Goal: Task Accomplishment & Management: Manage account settings

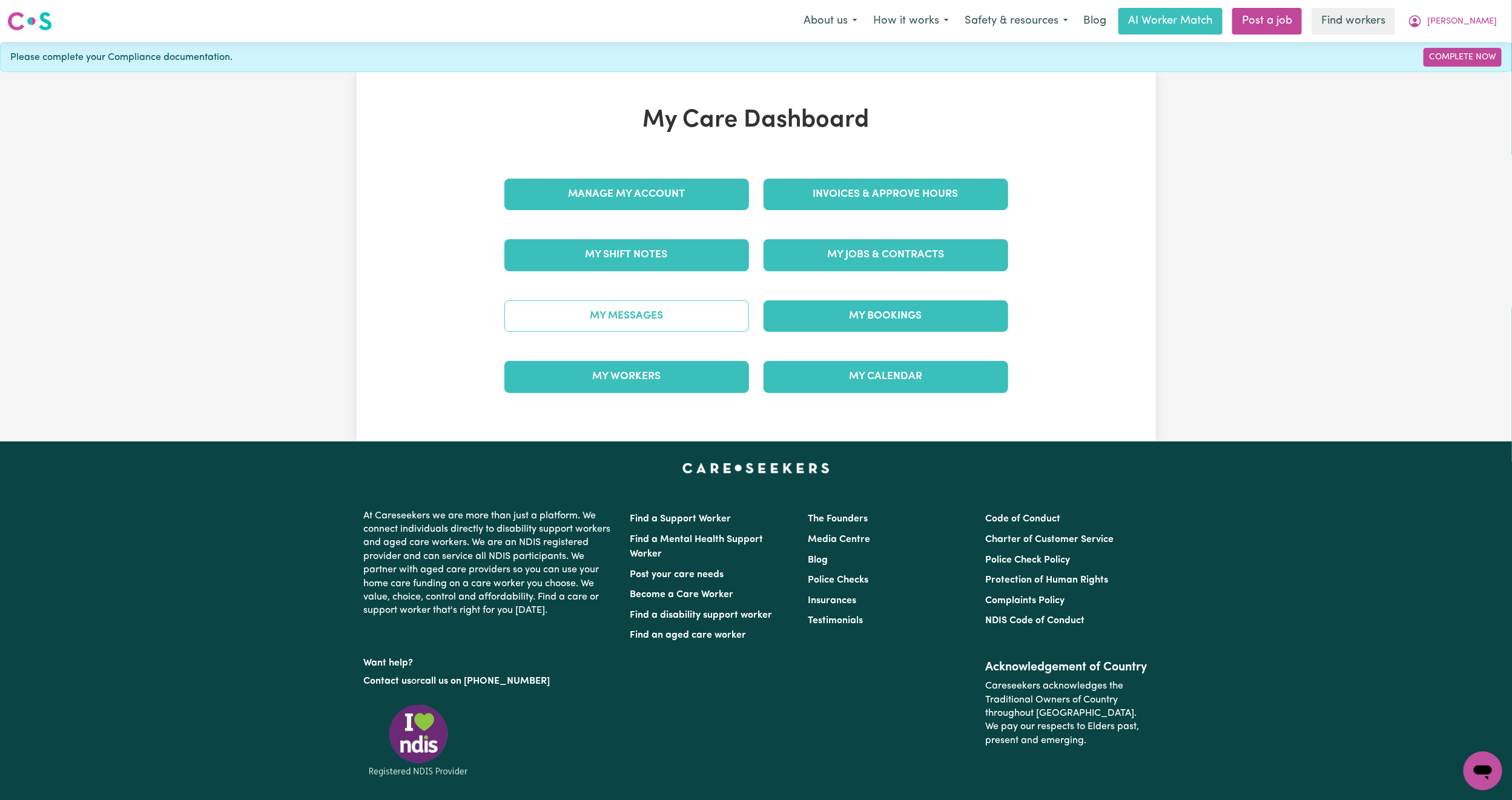
click at [590, 314] on link "My Messages" at bounding box center [627, 315] width 244 height 32
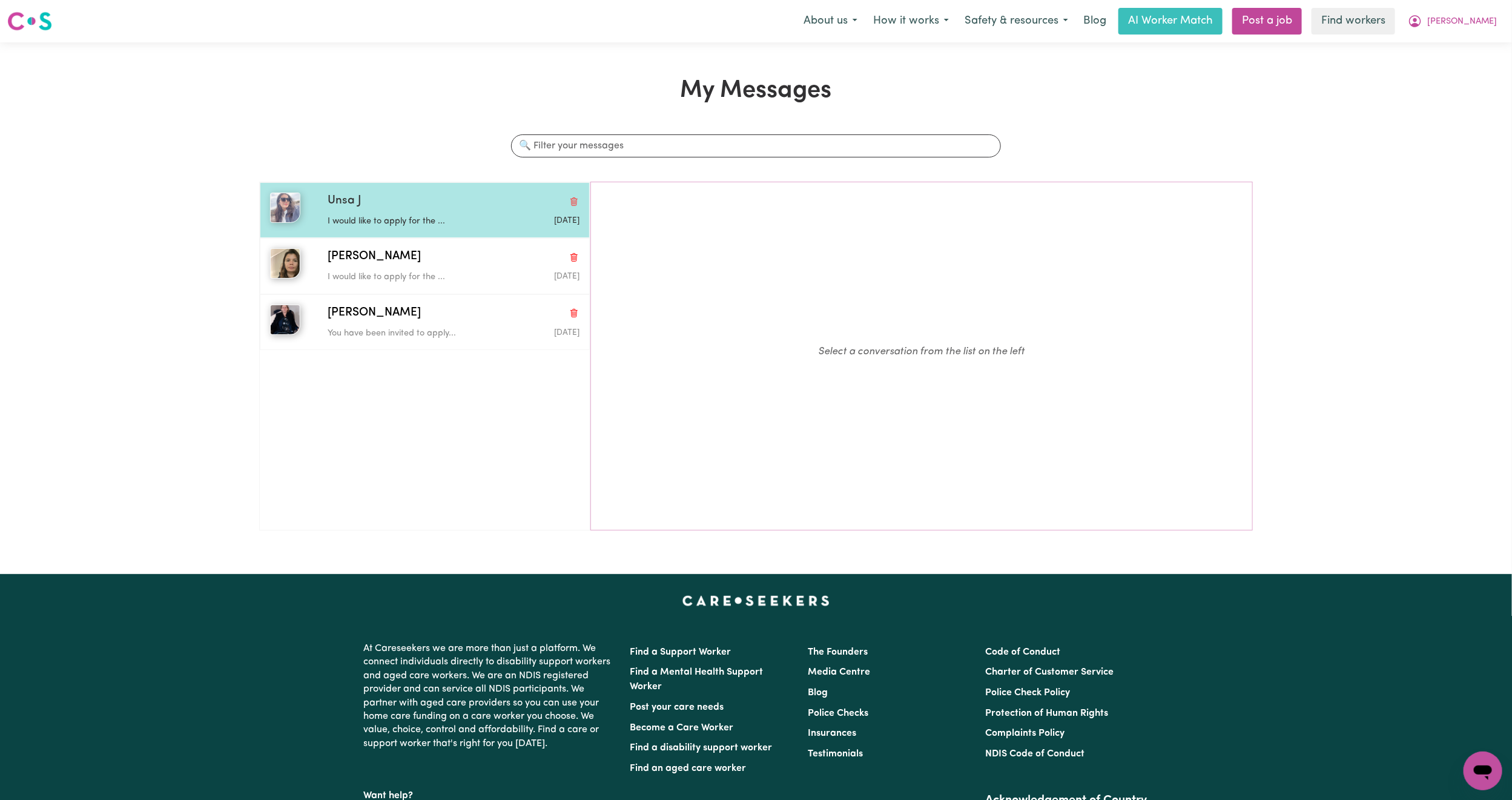
click at [473, 228] on p "I would like to apply for the ..." at bounding box center [411, 222] width 167 height 13
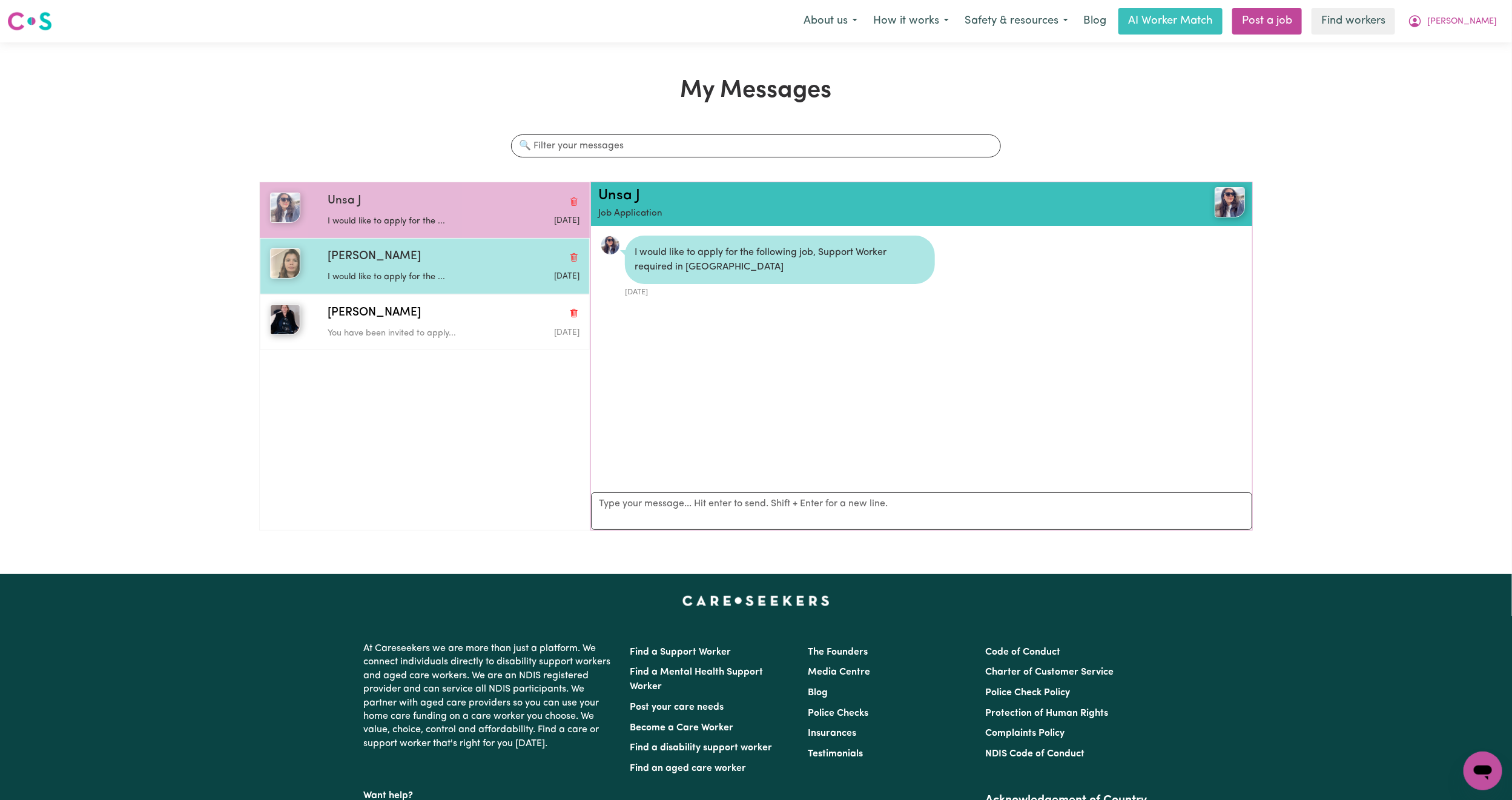
scroll to position [8, 0]
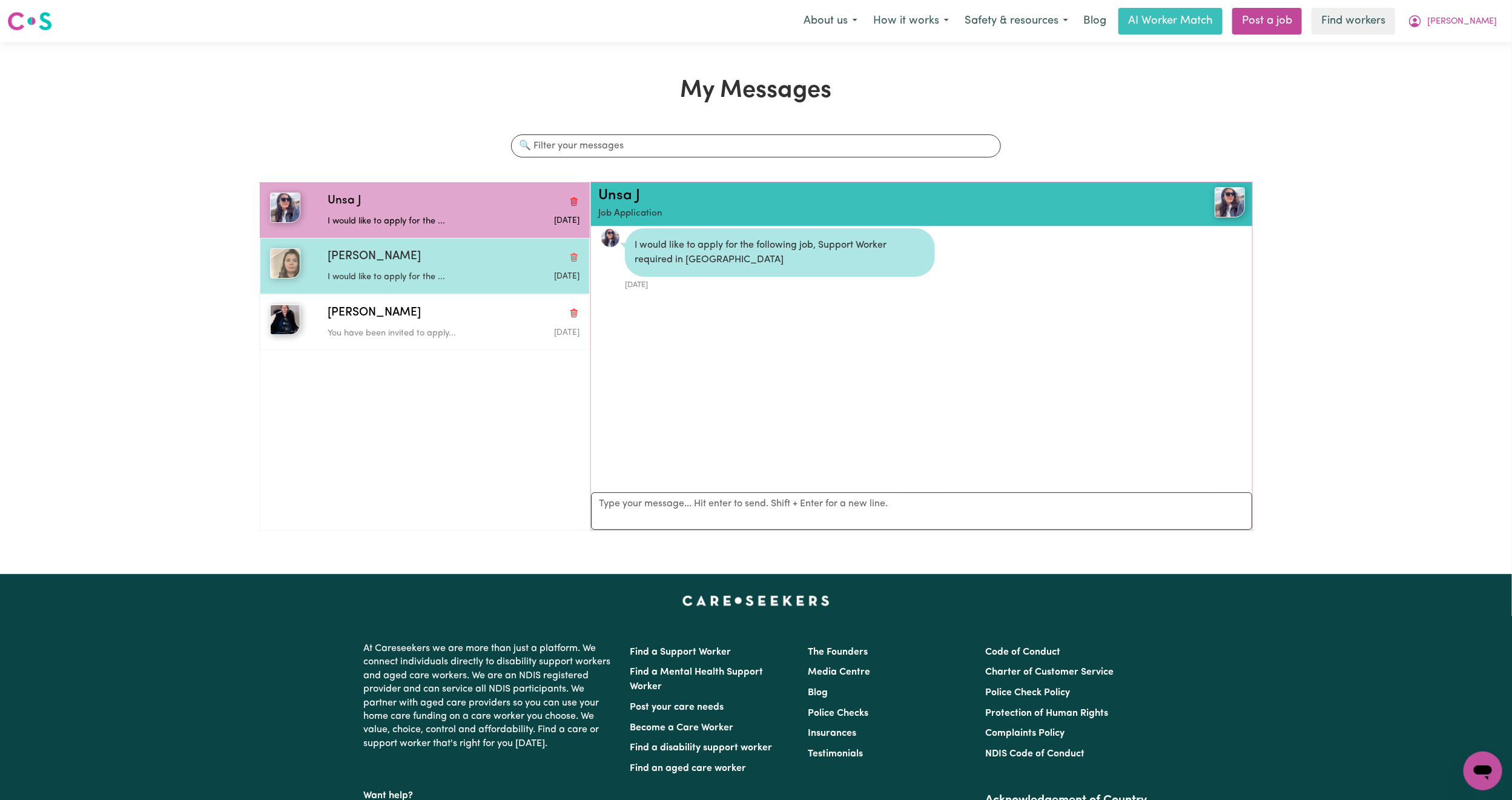
click at [447, 267] on div "I would like to apply for the ..." at bounding box center [411, 275] width 167 height 18
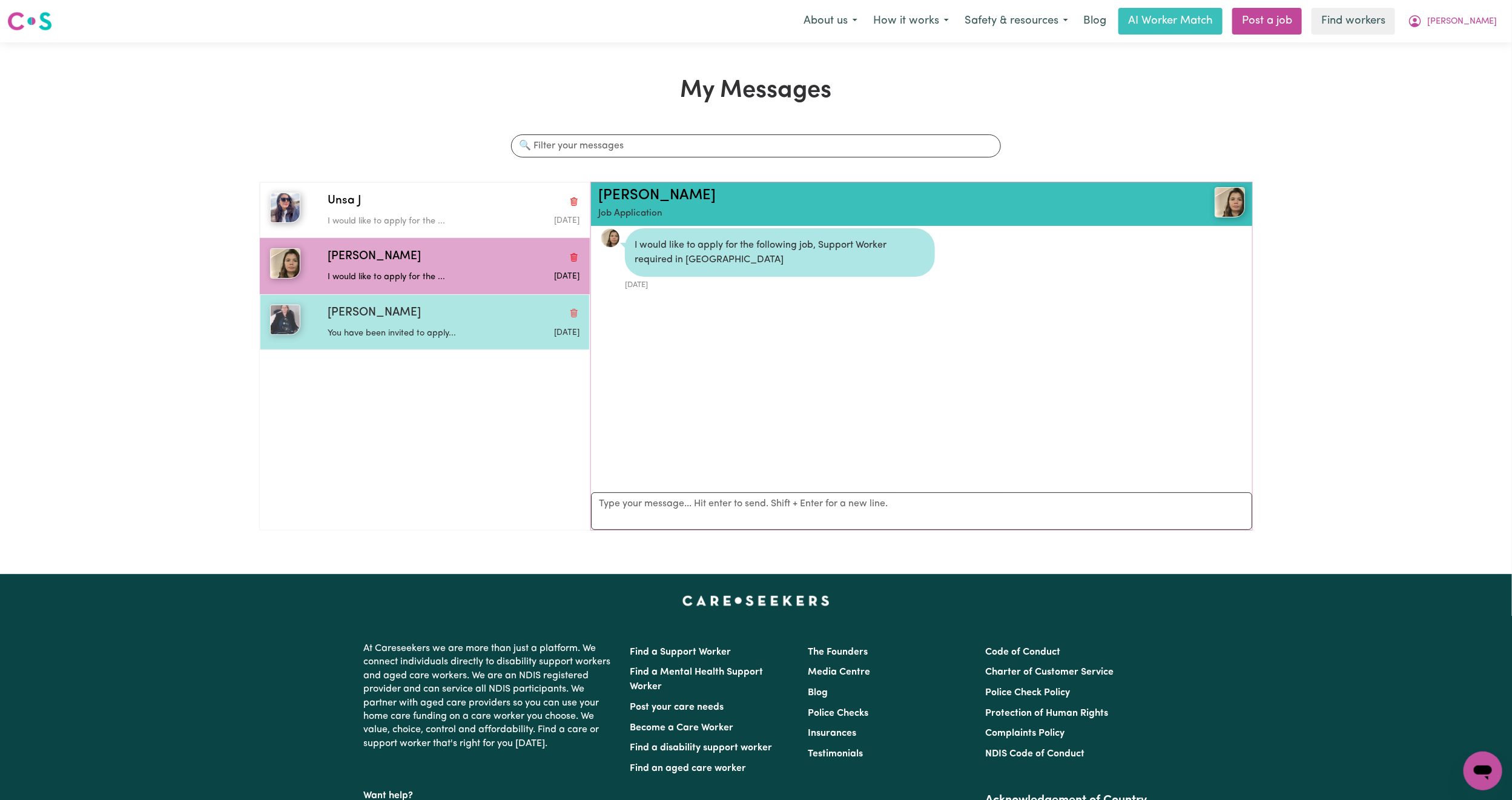
click at [433, 309] on div "[PERSON_NAME]" at bounding box center [454, 313] width 252 height 17
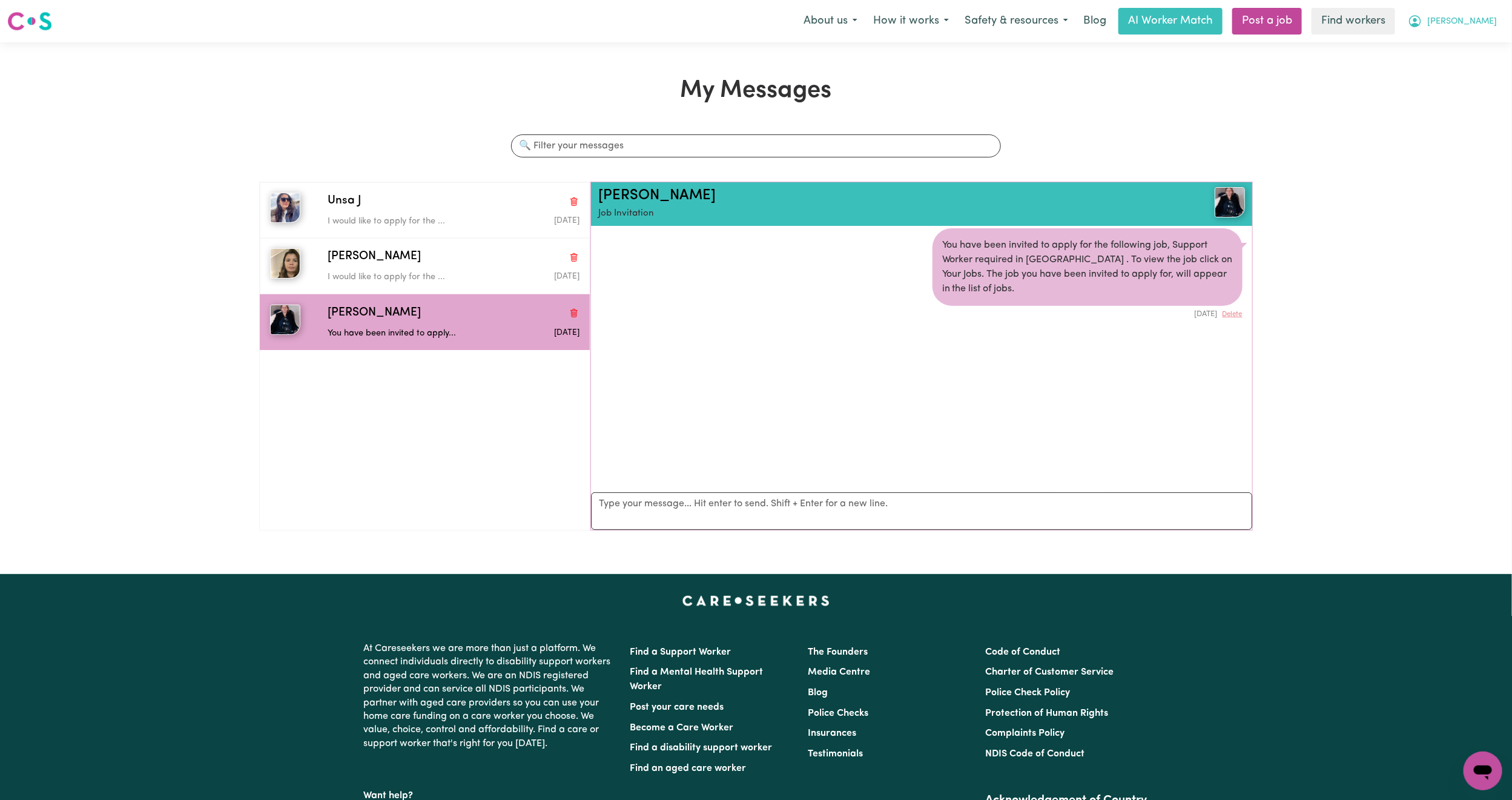
drag, startPoint x: 1488, startPoint y: 20, endPoint x: 1481, endPoint y: 30, distance: 12.2
click at [1488, 22] on span "[PERSON_NAME]" at bounding box center [1462, 22] width 69 height 13
click at [1468, 43] on link "My Dashboard" at bounding box center [1456, 47] width 96 height 23
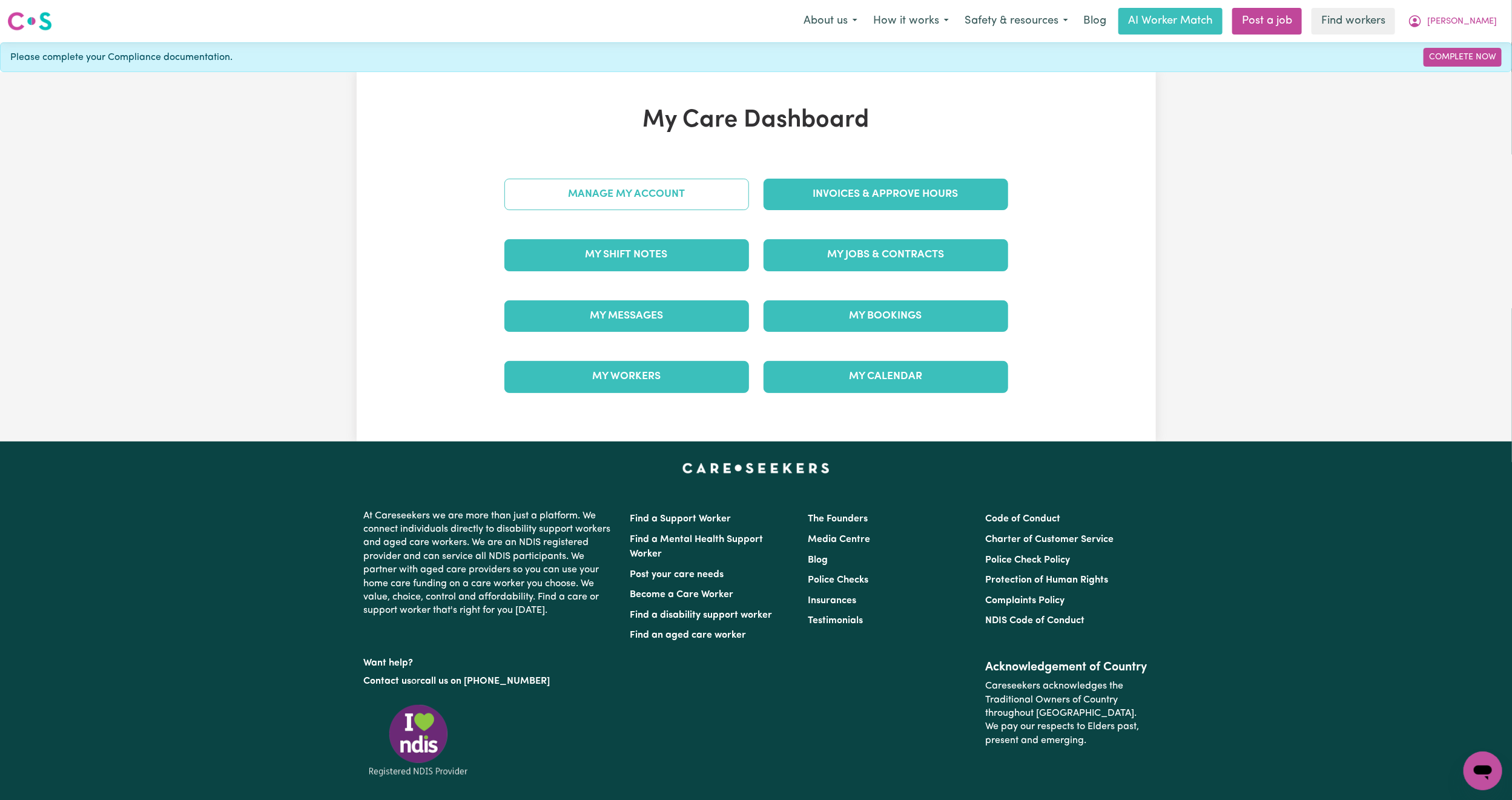
click at [657, 207] on link "Manage My Account" at bounding box center [627, 194] width 244 height 32
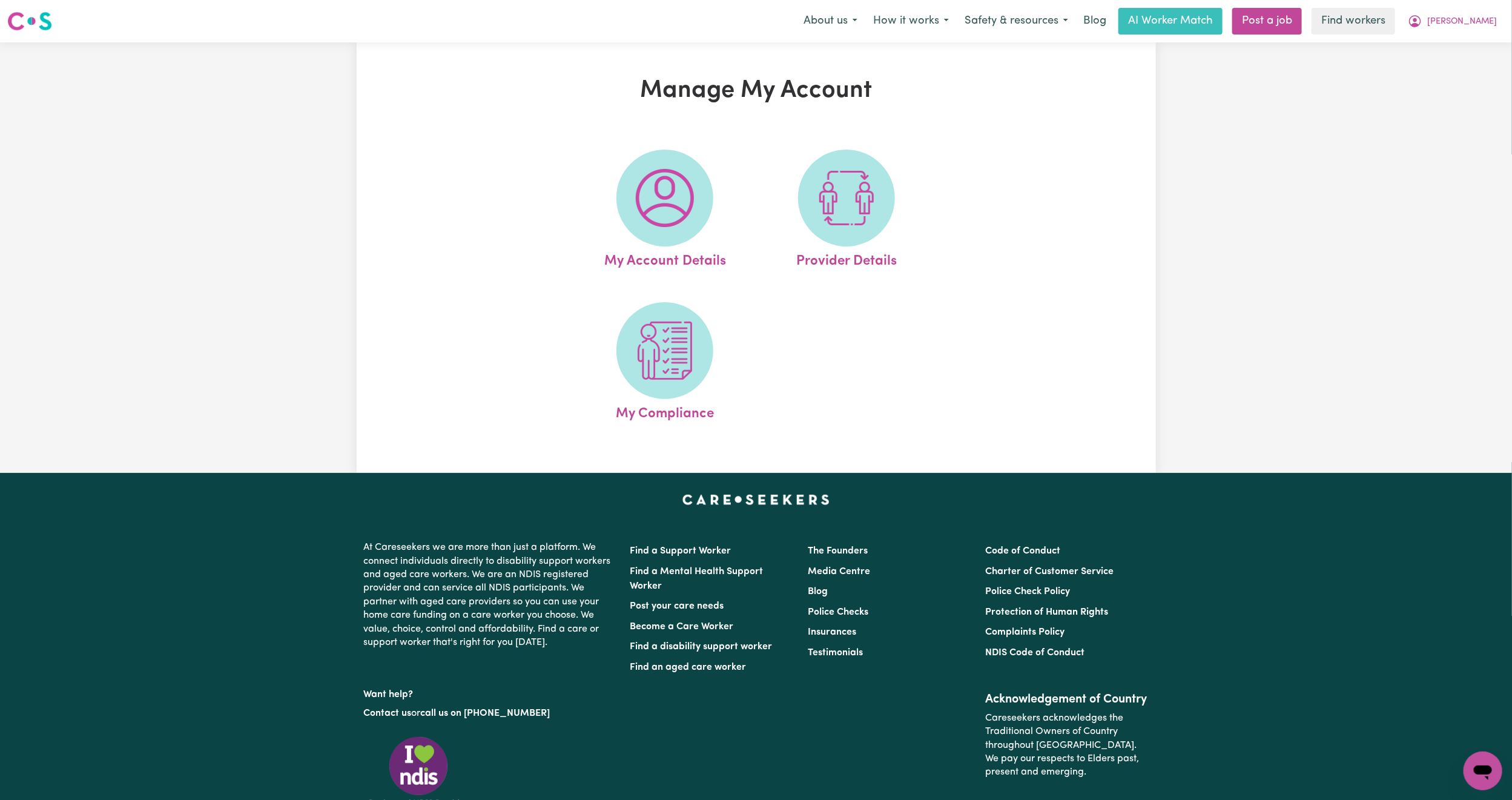
click at [686, 225] on img at bounding box center [664, 198] width 58 height 58
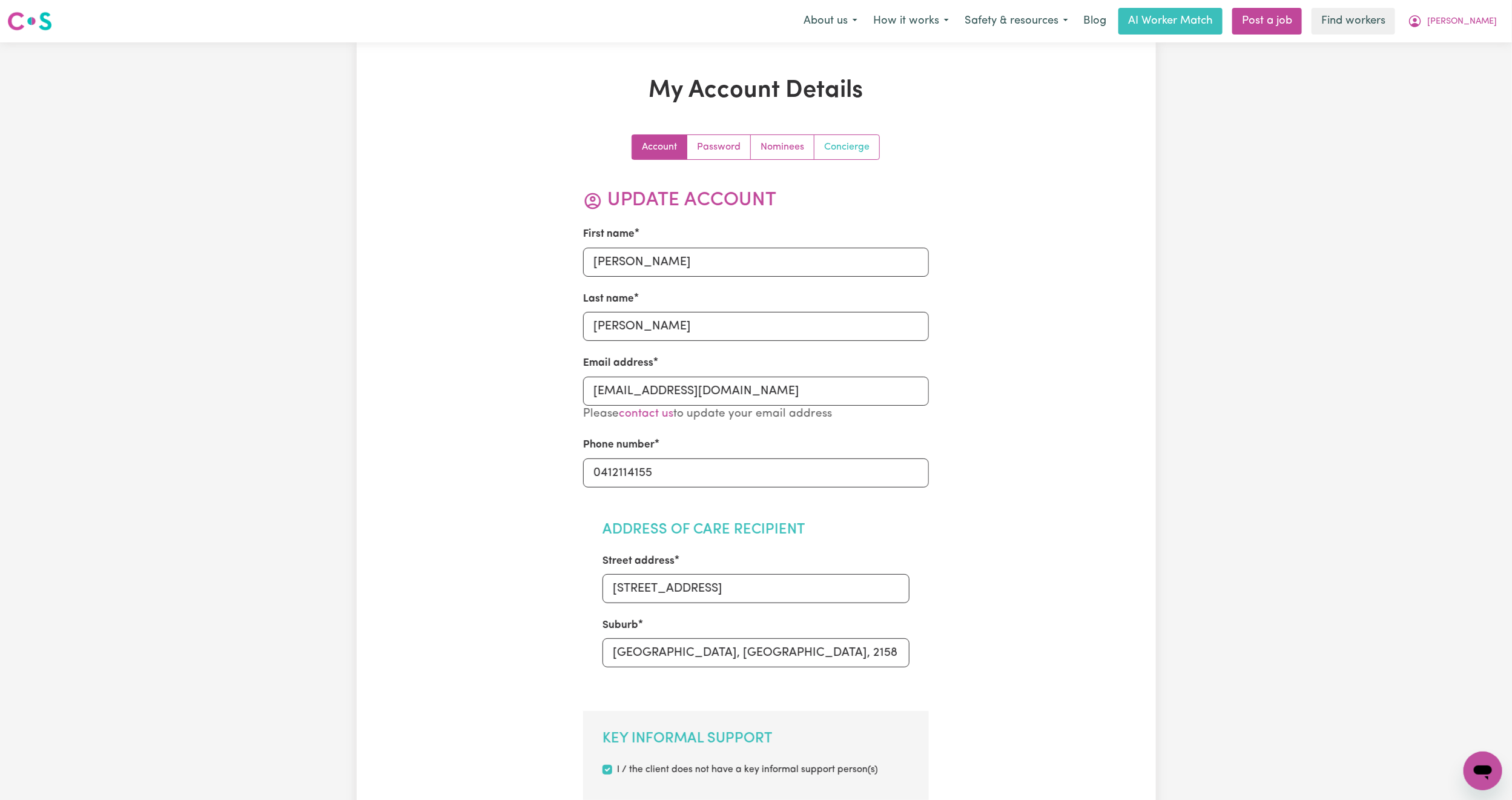
click at [861, 153] on link "Concierge" at bounding box center [846, 146] width 64 height 24
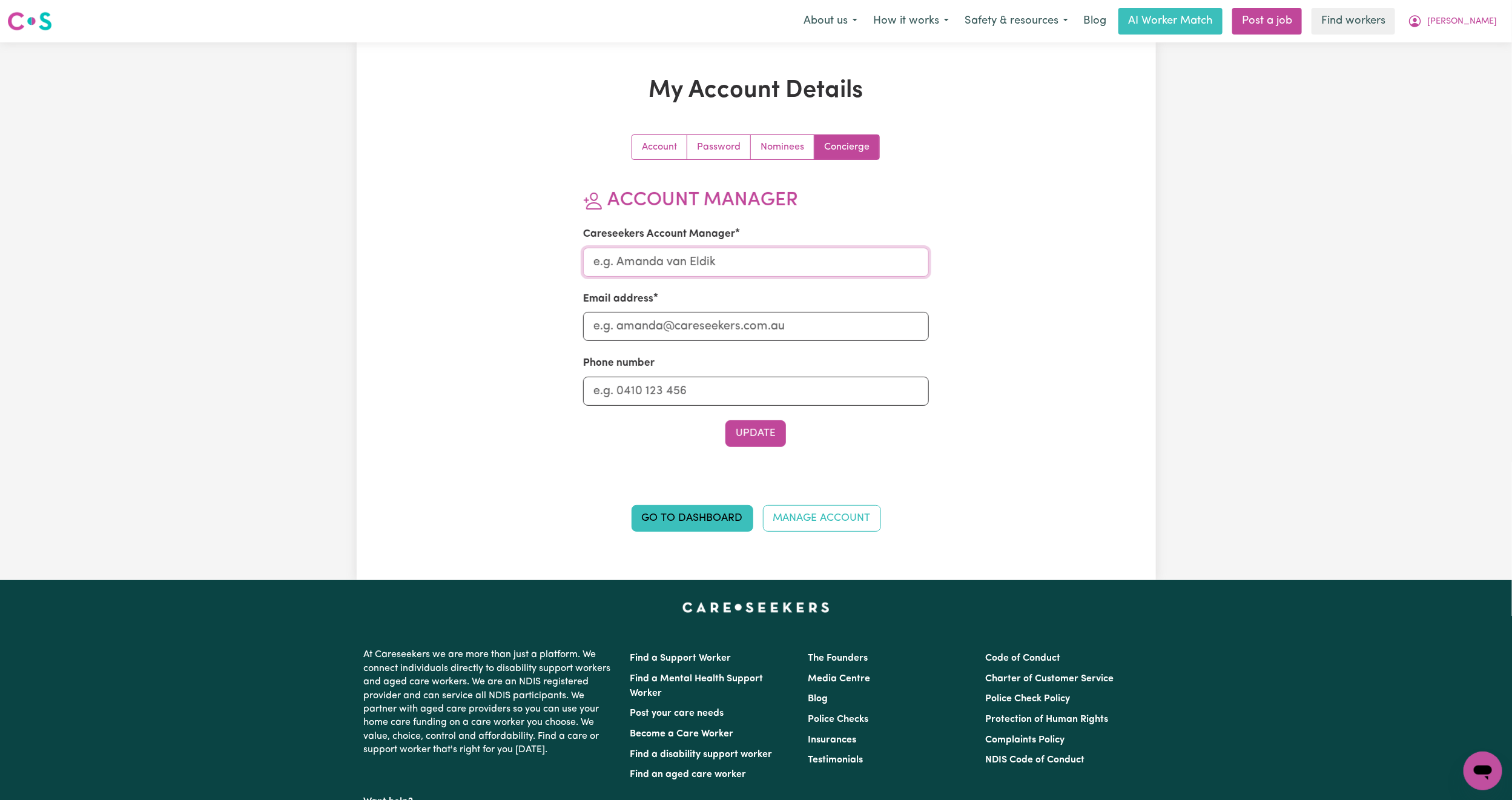
click at [710, 271] on input "Careseekers Account Manager" at bounding box center [756, 262] width 346 height 29
type input "[PERSON_NAME]"
click at [683, 333] on input "Email address" at bounding box center [756, 326] width 346 height 29
type input "[PERSON_NAME][EMAIL_ADDRESS][DOMAIN_NAME]"
click at [754, 445] on button "Update" at bounding box center [756, 434] width 61 height 27
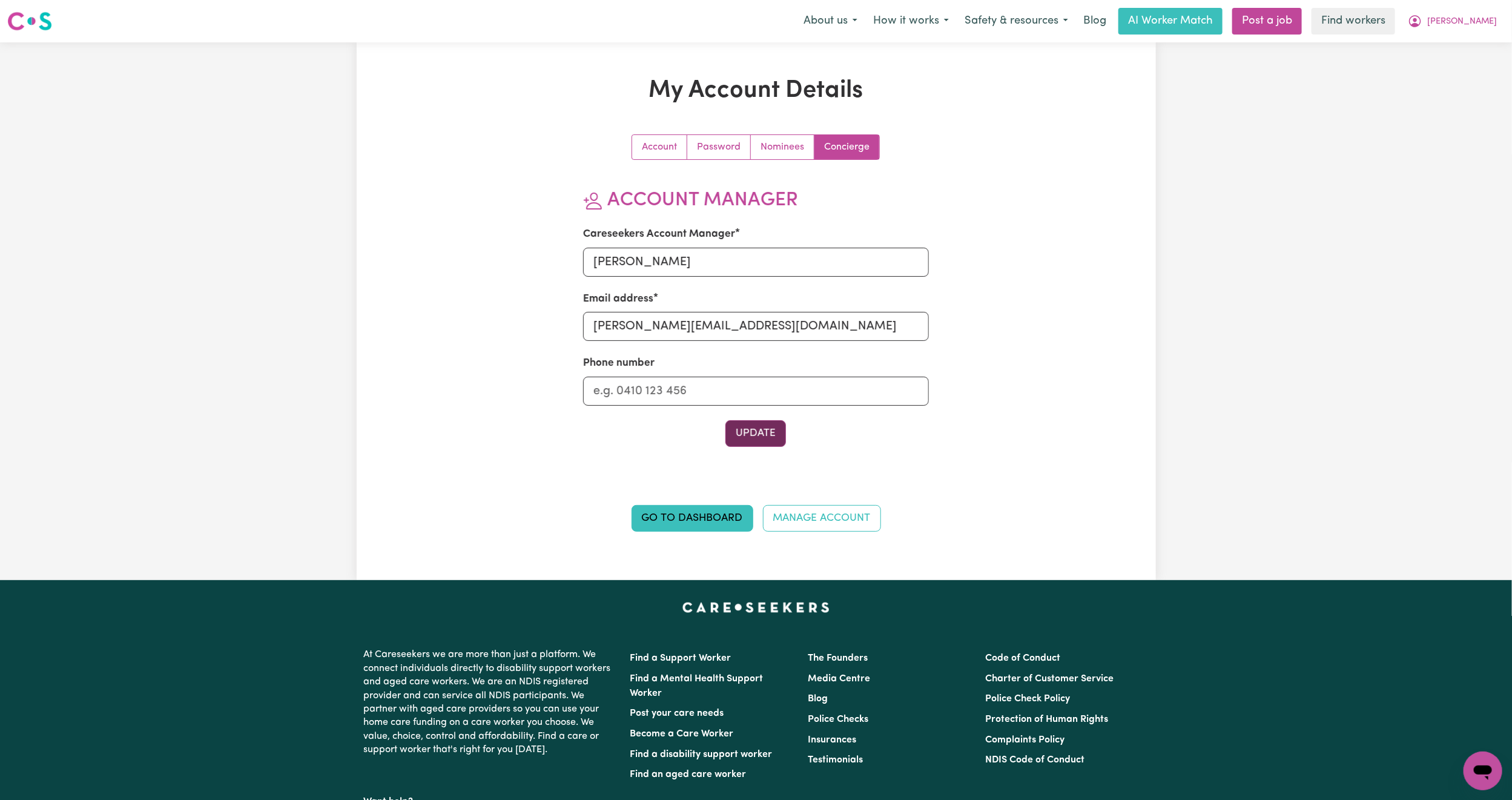
click at [750, 436] on button "Update" at bounding box center [756, 434] width 61 height 27
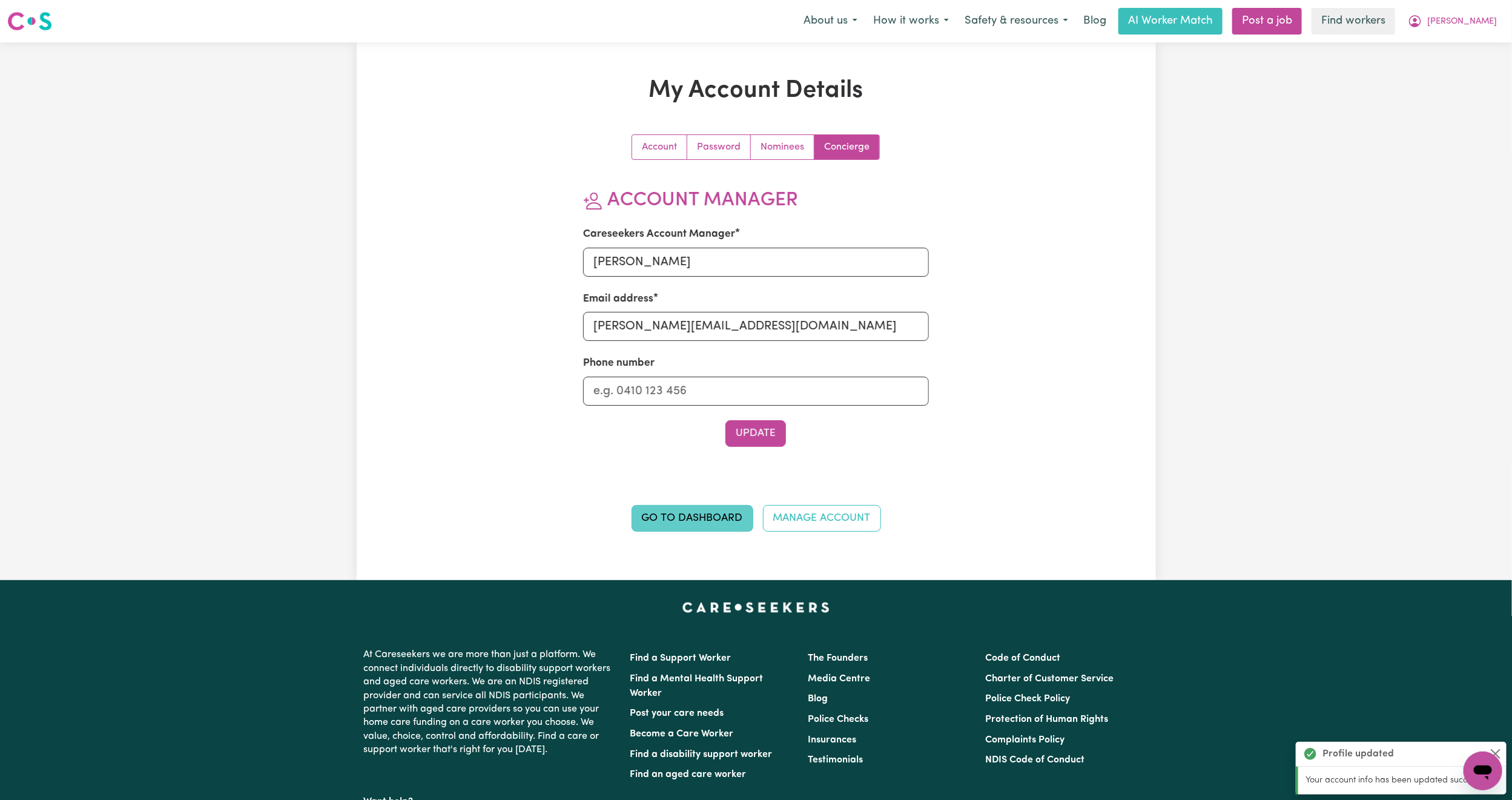
click at [684, 524] on link "Go to Dashboard" at bounding box center [692, 518] width 122 height 27
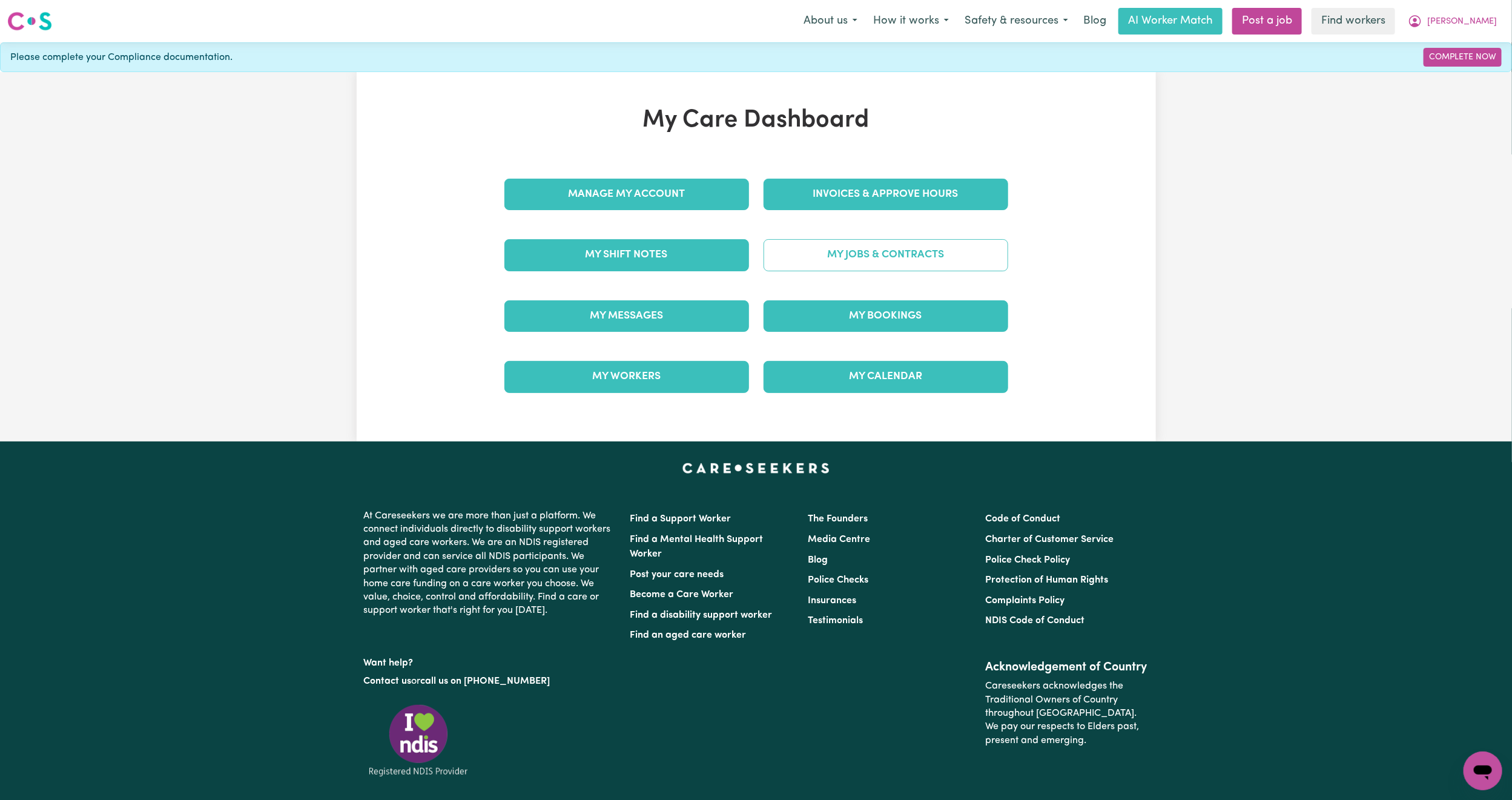
click at [841, 255] on link "My Jobs & Contracts" at bounding box center [885, 255] width 244 height 32
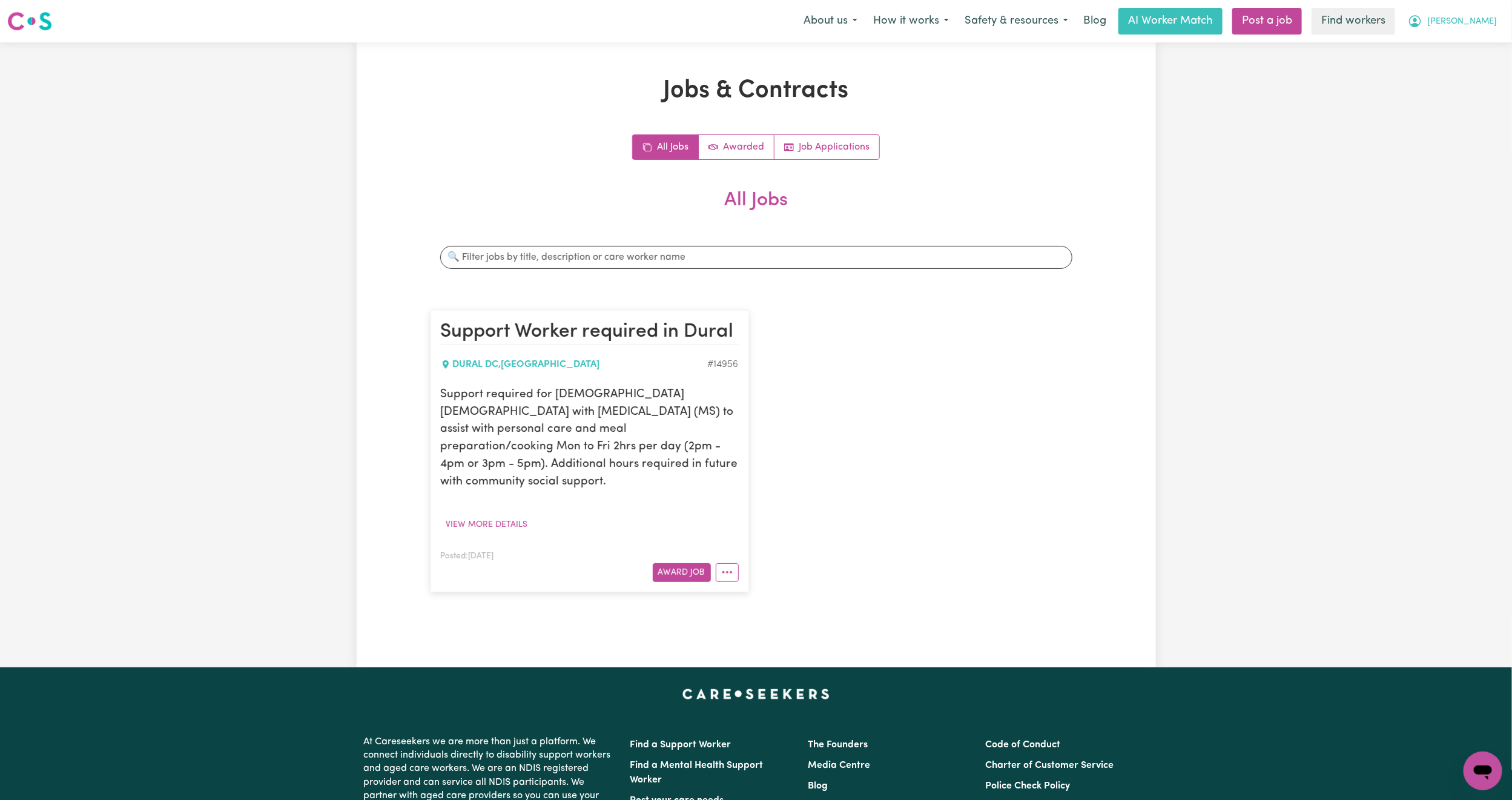
click at [1478, 27] on span "[PERSON_NAME]" at bounding box center [1462, 22] width 69 height 13
click at [1455, 67] on link "Logout" at bounding box center [1456, 69] width 96 height 23
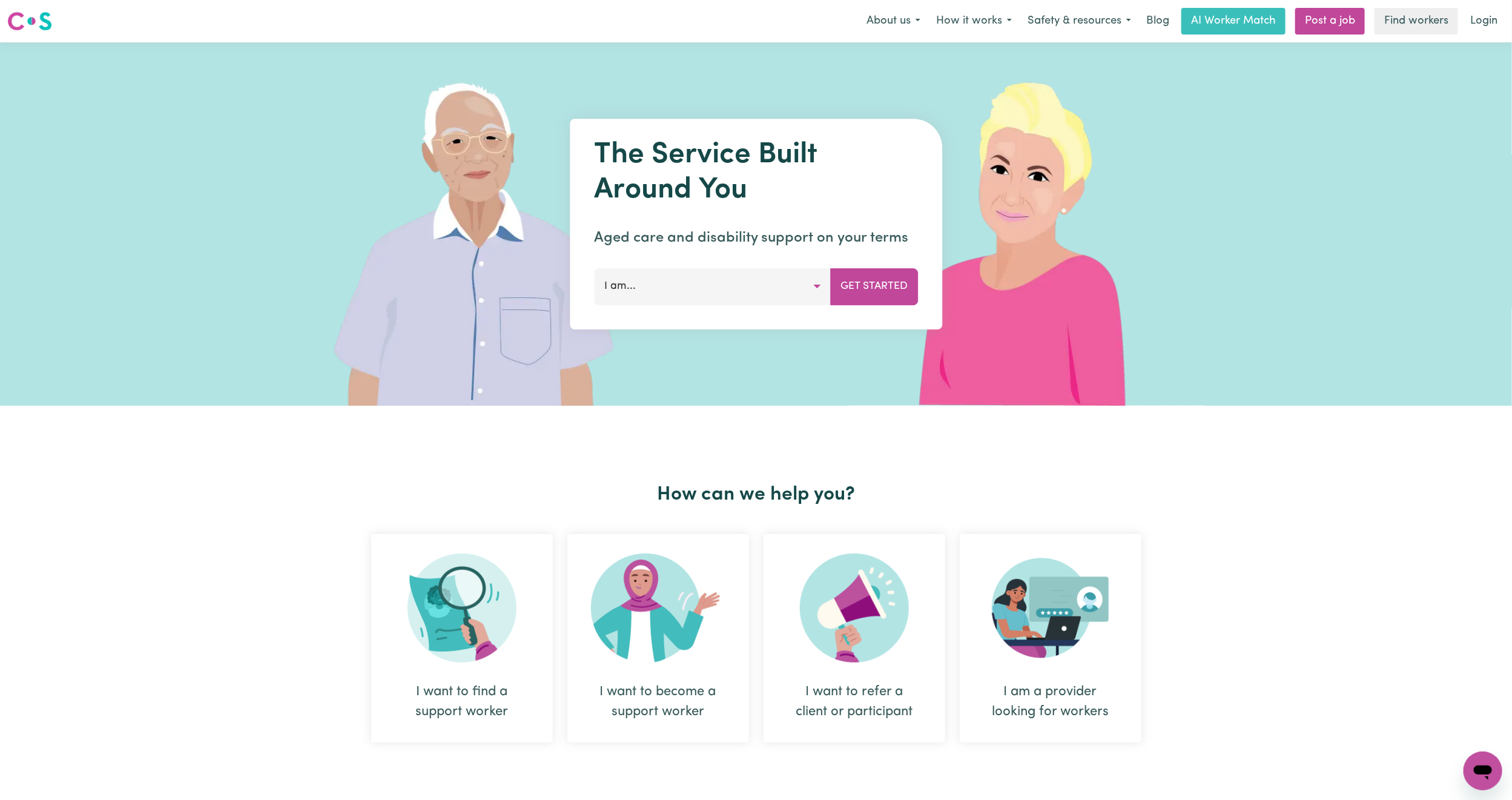
drag, startPoint x: 1455, startPoint y: 67, endPoint x: 1374, endPoint y: 133, distance: 104.5
click at [1366, 207] on div "The Service Built Around You Aged care and disability support on your terms I a…" at bounding box center [756, 224] width 1512 height 363
click at [1484, 24] on link "Login" at bounding box center [1483, 21] width 41 height 27
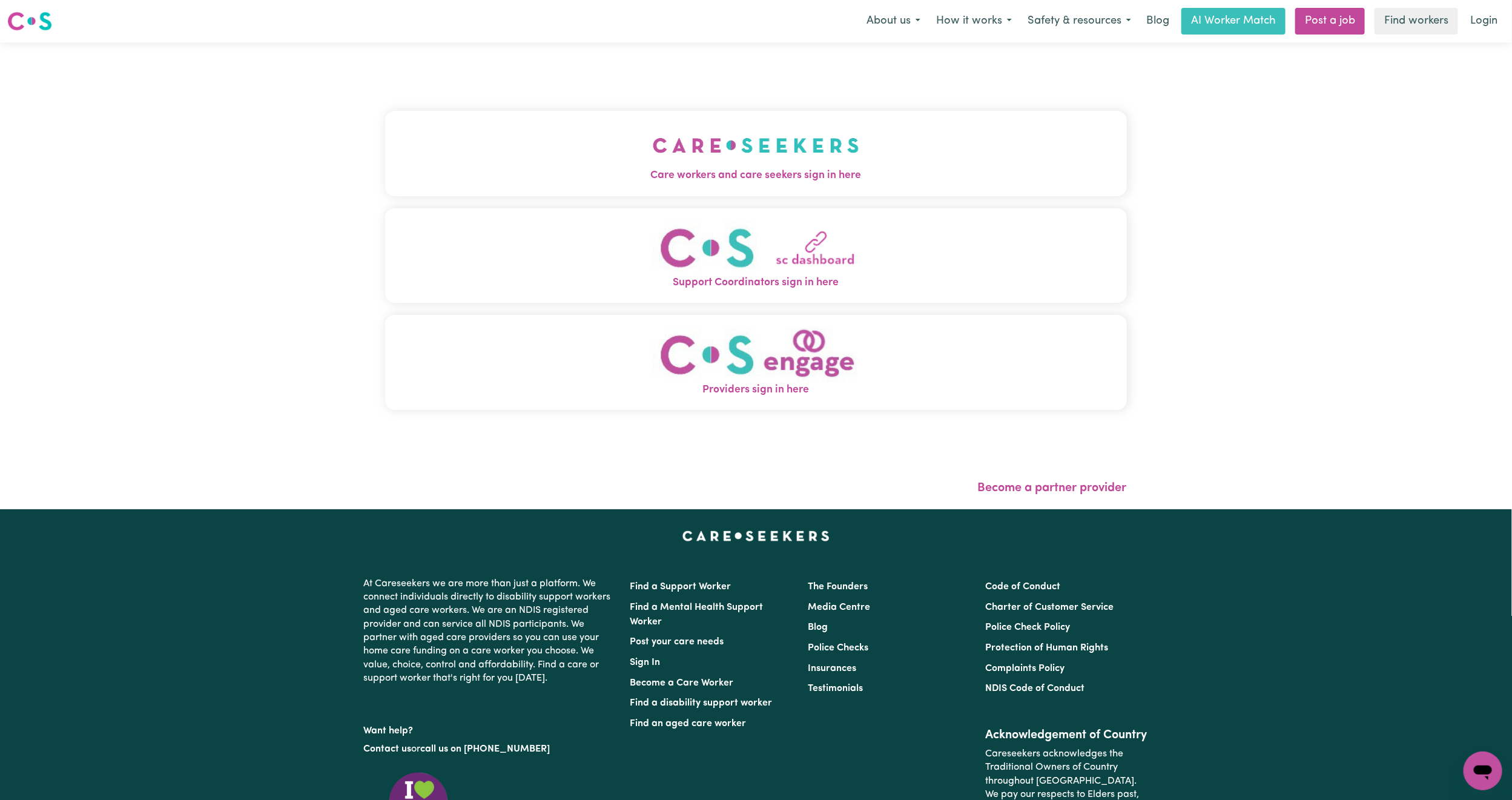
click at [725, 147] on img "Care workers and care seekers sign in here" at bounding box center [756, 145] width 207 height 45
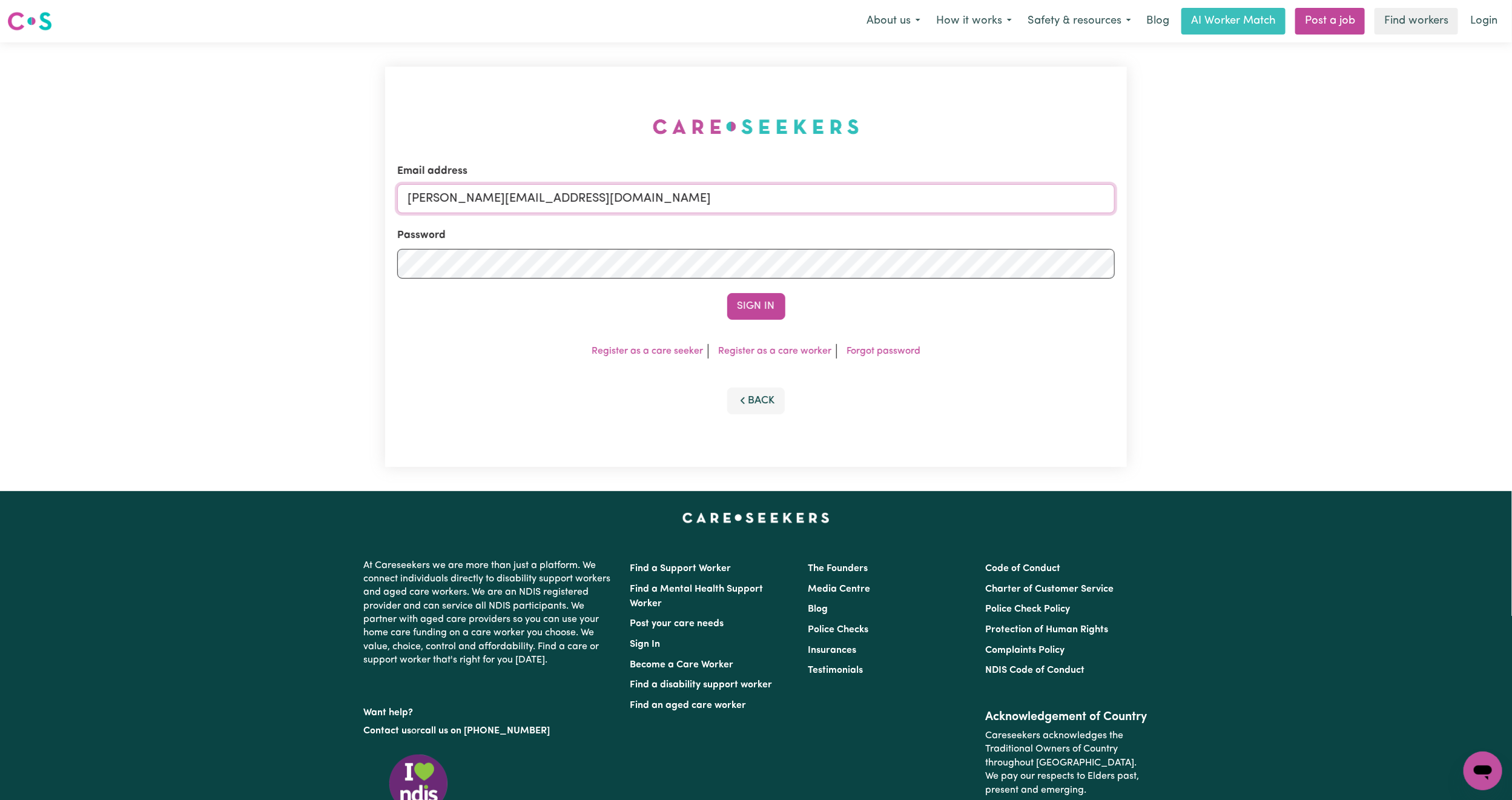
drag, startPoint x: 569, startPoint y: 206, endPoint x: 572, endPoint y: 213, distance: 7.6
click at [569, 206] on input "[PERSON_NAME][EMAIL_ADDRESS][DOMAIN_NAME]" at bounding box center [756, 198] width 717 height 29
drag, startPoint x: 541, startPoint y: 206, endPoint x: 824, endPoint y: 210, distance: 283.0
click at [824, 210] on input "[EMAIL_ADDRESS][PERSON_NAME][DOMAIN_NAME]" at bounding box center [756, 198] width 717 height 29
type input "superuser~[EMAIL_ADDRESS][DOMAIN_NAME]"
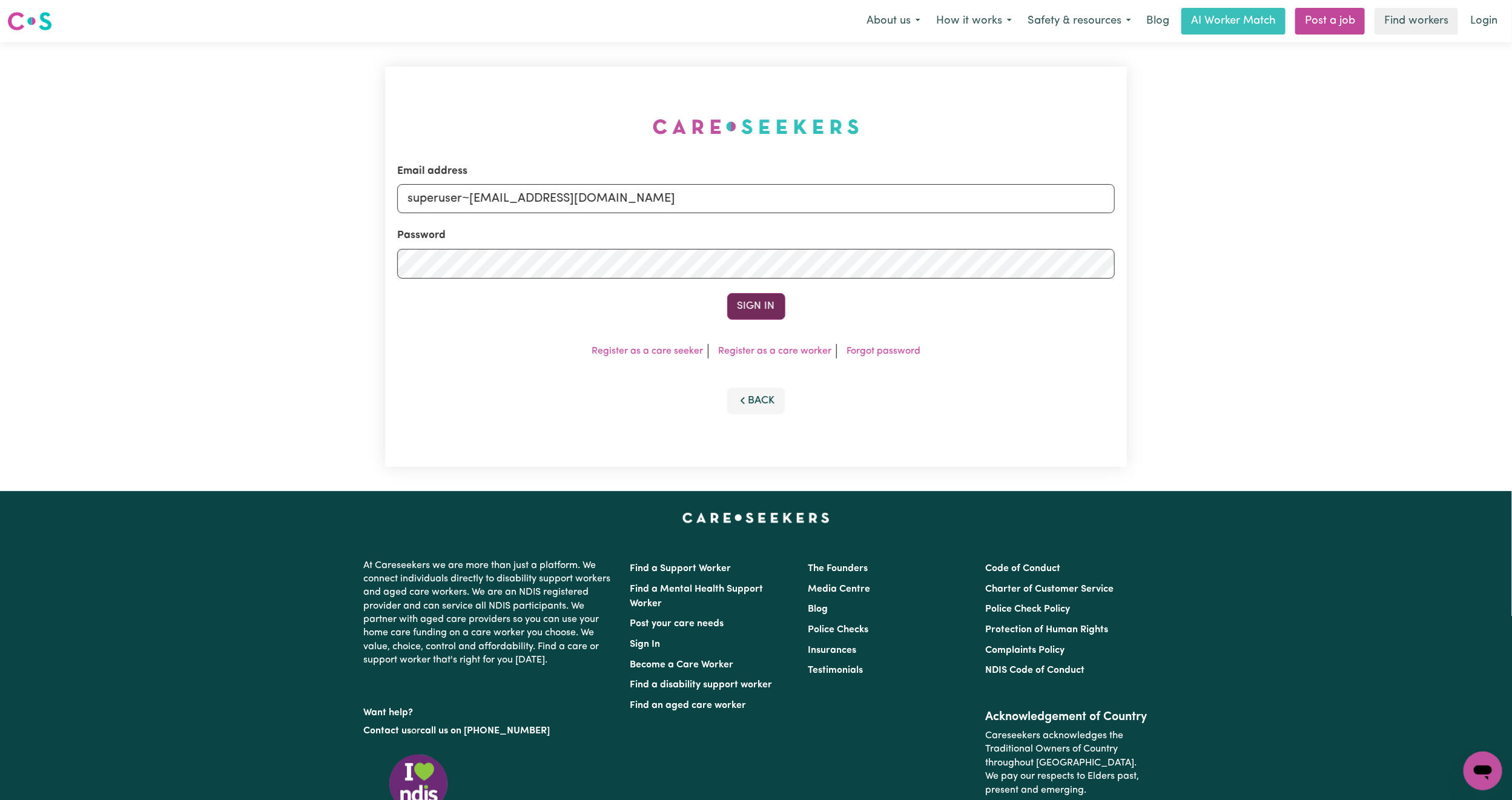
click at [753, 318] on button "Sign In" at bounding box center [756, 307] width 58 height 27
